Goal: Information Seeking & Learning: Learn about a topic

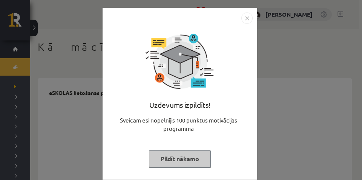
click at [244, 17] on img "Close" at bounding box center [246, 17] width 11 height 11
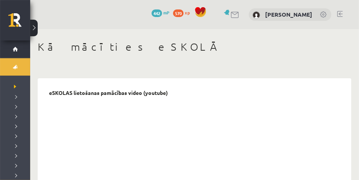
click at [36, 25] on button at bounding box center [34, 28] width 8 height 17
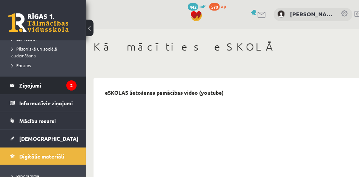
click at [43, 78] on legend "Ziņojumi 2" at bounding box center [47, 85] width 57 height 17
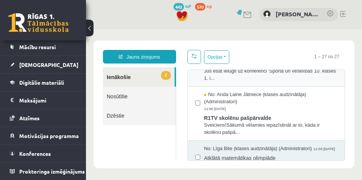
scroll to position [57, 0]
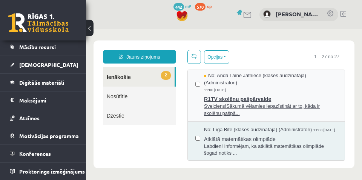
click at [289, 87] on div "No: Anda Laine Jātniece (klases audzinātāja) (Administratori) 11:00 08/10/2025" at bounding box center [270, 82] width 133 height 21
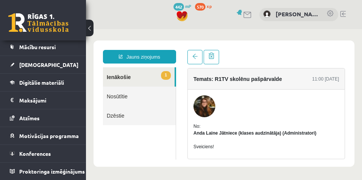
scroll to position [0, 0]
click at [149, 72] on link "1 Ienākošie" at bounding box center [139, 76] width 72 height 19
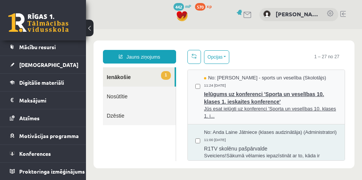
click at [316, 82] on div "No: Elvijs Antonišķis - sports un veselība (Skolotājs) 11:24 08/10/2025" at bounding box center [270, 81] width 133 height 14
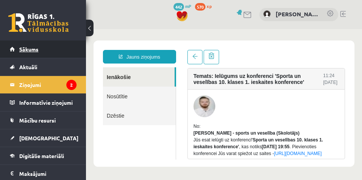
click at [26, 48] on span "Sākums" at bounding box center [28, 49] width 19 height 7
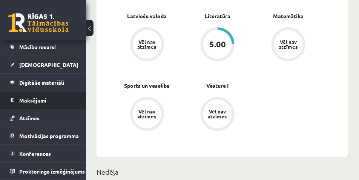
scroll to position [19, 0]
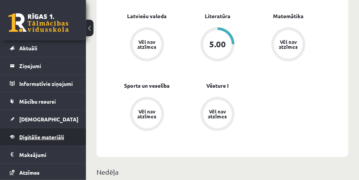
click at [46, 138] on span "Digitālie materiāli" at bounding box center [41, 136] width 45 height 7
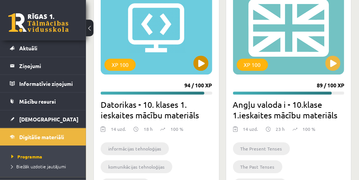
click at [92, 29] on button at bounding box center [90, 28] width 8 height 17
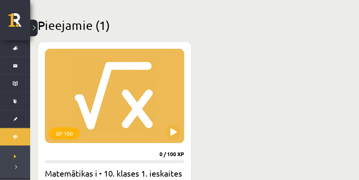
scroll to position [226, 0]
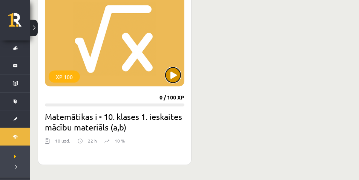
click at [170, 76] on button at bounding box center [173, 75] width 15 height 15
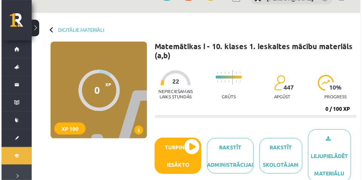
scroll to position [57, 0]
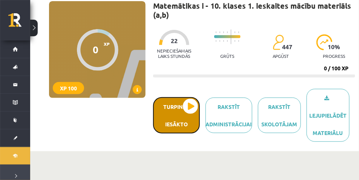
click at [159, 106] on button "Turpināt iesākto" at bounding box center [176, 115] width 47 height 36
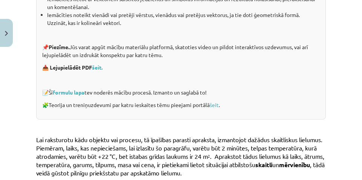
scroll to position [226, 0]
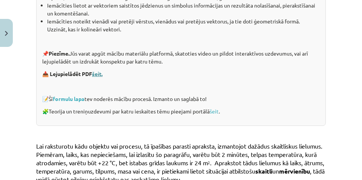
click at [100, 73] on link "šeit." at bounding box center [97, 73] width 11 height 7
click at [84, 99] on link "formulu lapa" at bounding box center [69, 98] width 32 height 7
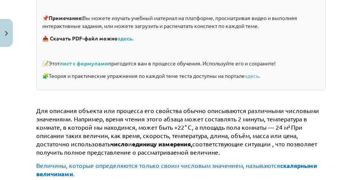
scroll to position [268, 0]
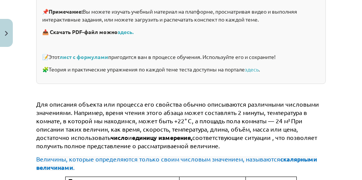
drag, startPoint x: 262, startPoint y: 70, endPoint x: 198, endPoint y: 74, distance: 64.7
click at [259, 70] on font "здесь" at bounding box center [252, 69] width 14 height 7
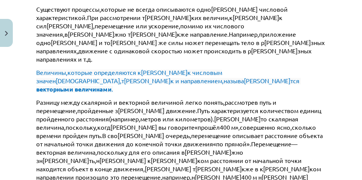
scroll to position [608, 0]
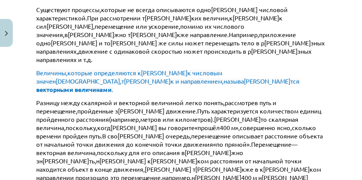
click at [199, 140] on br-fixation "иж" at bounding box center [194, 144] width 9 height 8
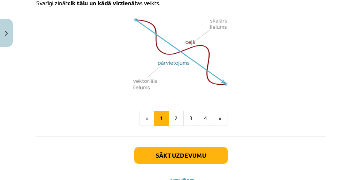
scroll to position [598, 0]
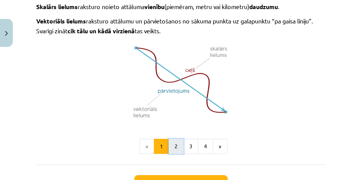
click at [177, 149] on button "2" at bounding box center [176, 145] width 15 height 15
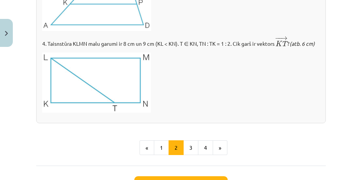
scroll to position [959, 0]
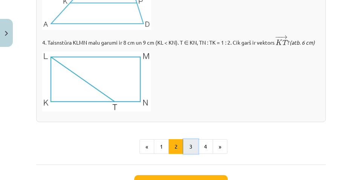
click at [189, 154] on button "3" at bounding box center [190, 146] width 15 height 15
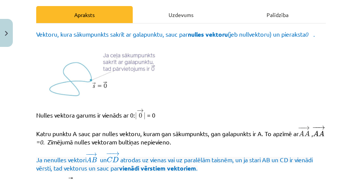
scroll to position [119, 0]
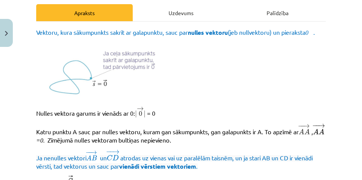
click at [309, 38] on img at bounding box center [310, 33] width 3 height 9
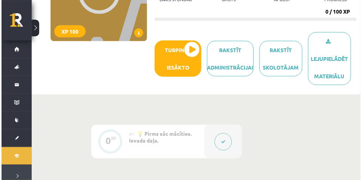
scroll to position [226, 0]
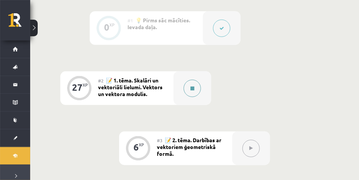
click at [201, 90] on button at bounding box center [192, 88] width 17 height 17
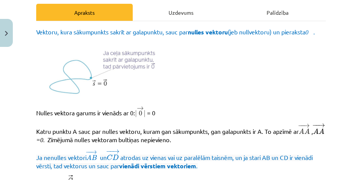
scroll to position [113, 0]
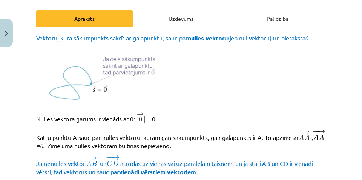
click at [309, 43] on img at bounding box center [310, 38] width 3 height 9
click at [192, 121] on p "Nulles vektora garums ir vienāds ar 0: | → 0 | | 0 → | = 0" at bounding box center [181, 118] width 290 height 12
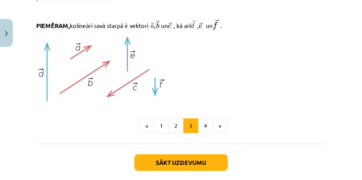
scroll to position [883, 0]
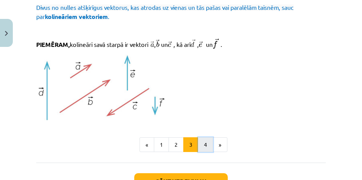
click at [206, 152] on button "4" at bounding box center [205, 144] width 15 height 15
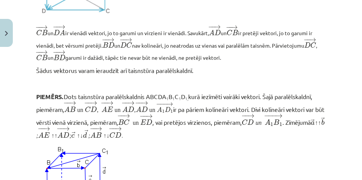
scroll to position [801, 0]
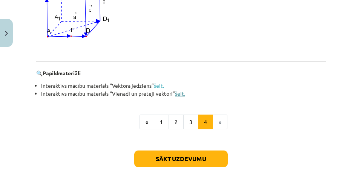
click at [181, 95] on link "šeit." at bounding box center [180, 93] width 10 height 7
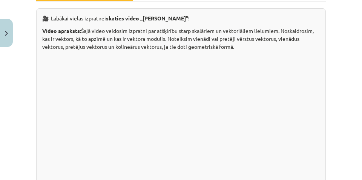
scroll to position [141, 0]
